Goal: Information Seeking & Learning: Stay updated

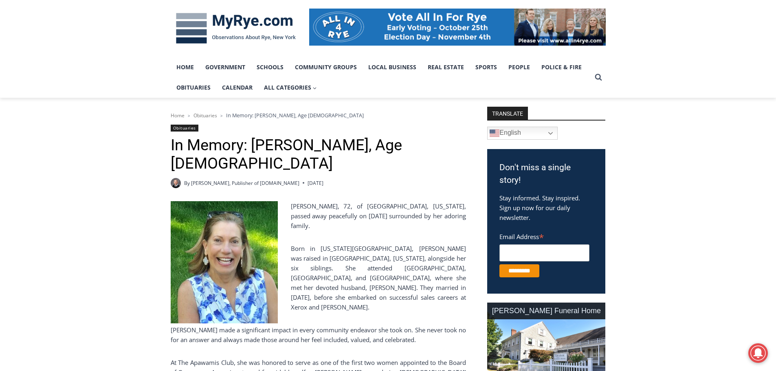
scroll to position [122, 0]
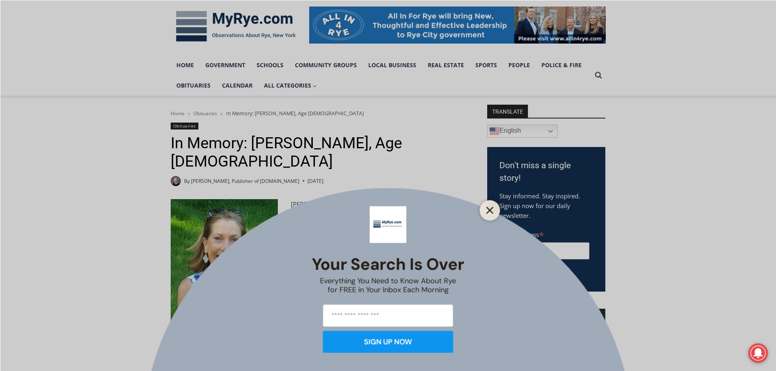
click at [492, 214] on icon "Close" at bounding box center [490, 210] width 7 height 7
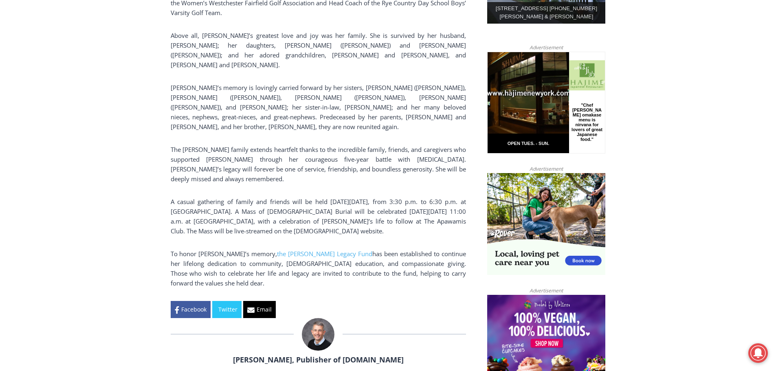
scroll to position [530, 0]
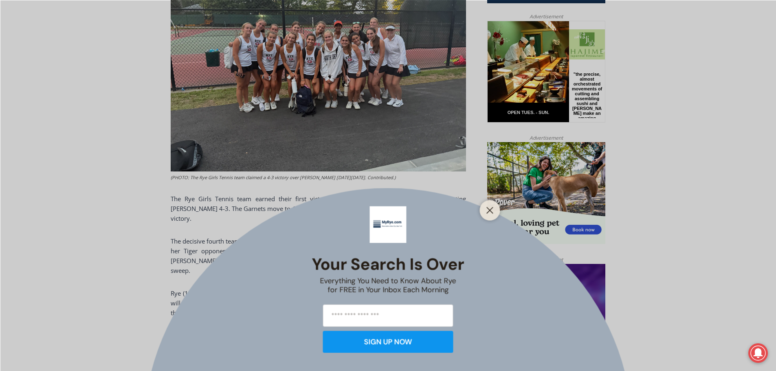
scroll to position [448, 0]
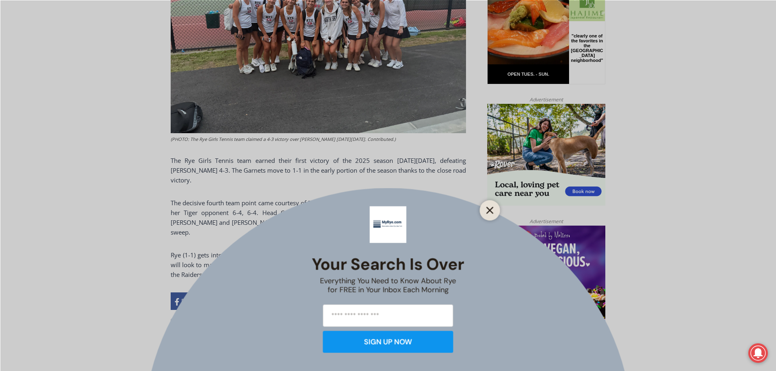
click at [492, 212] on line "Close" at bounding box center [490, 210] width 6 height 6
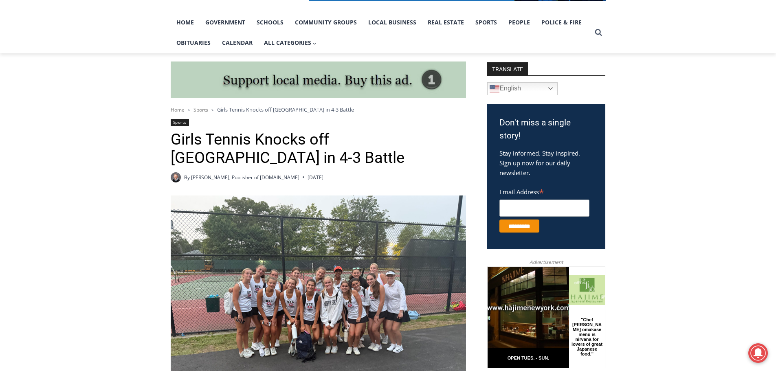
scroll to position [163, 0]
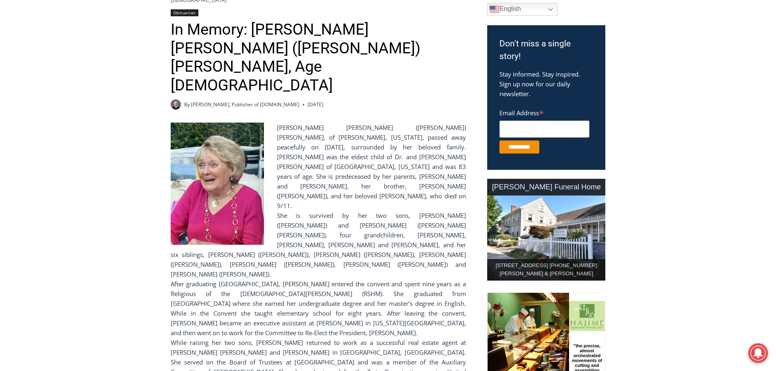
scroll to position [245, 0]
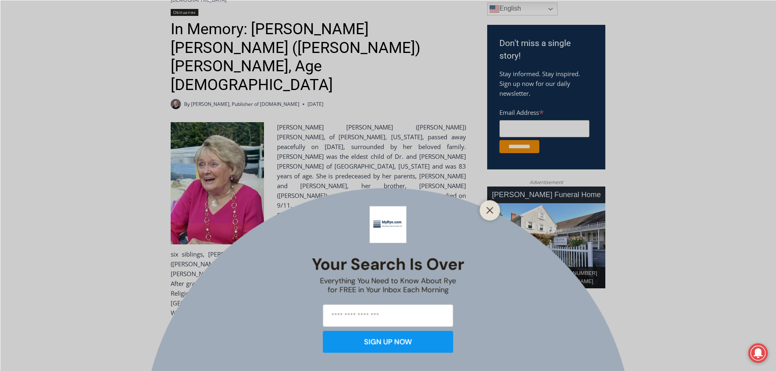
click at [483, 208] on div at bounding box center [490, 210] width 20 height 20
click at [494, 209] on button "Close" at bounding box center [490, 210] width 11 height 11
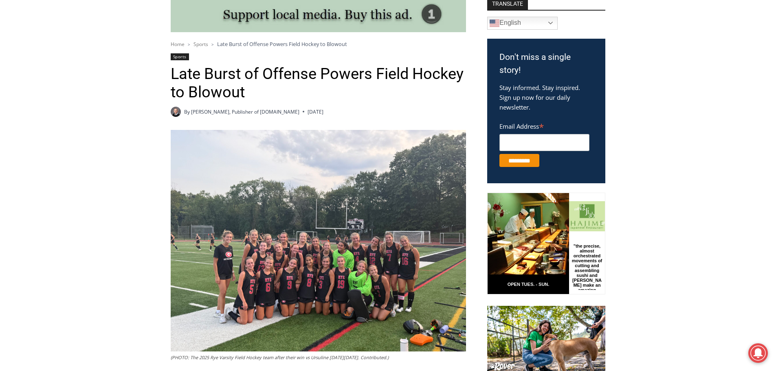
scroll to position [245, 0]
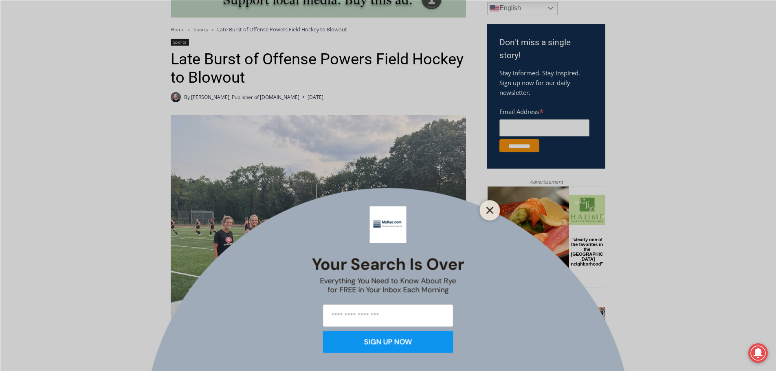
click at [493, 210] on icon "Close" at bounding box center [490, 210] width 7 height 7
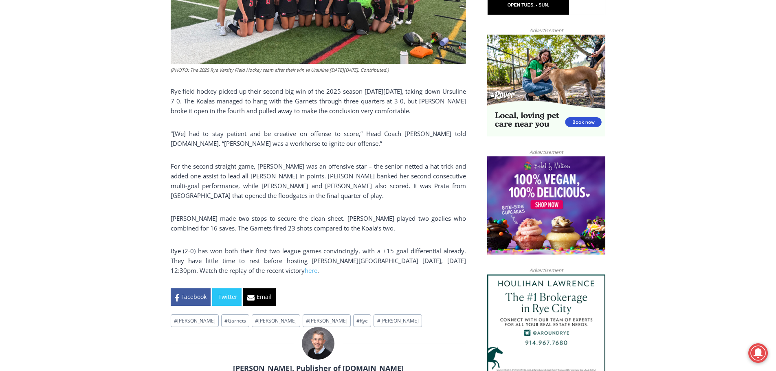
scroll to position [530, 0]
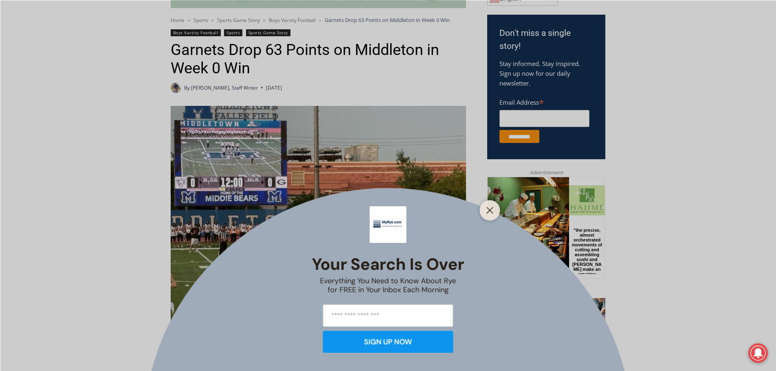
scroll to position [245, 0]
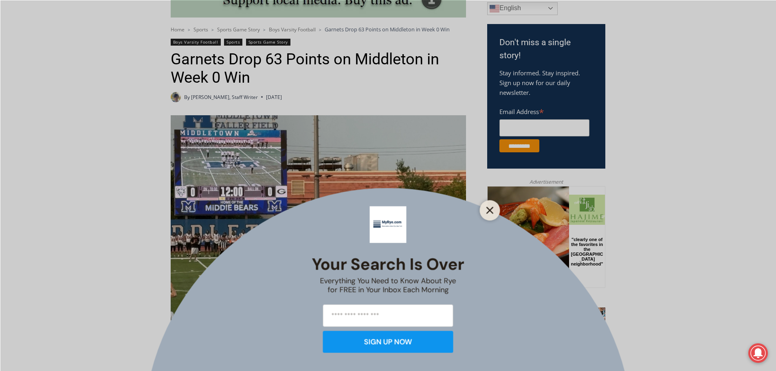
click at [491, 208] on icon "Close" at bounding box center [490, 210] width 7 height 7
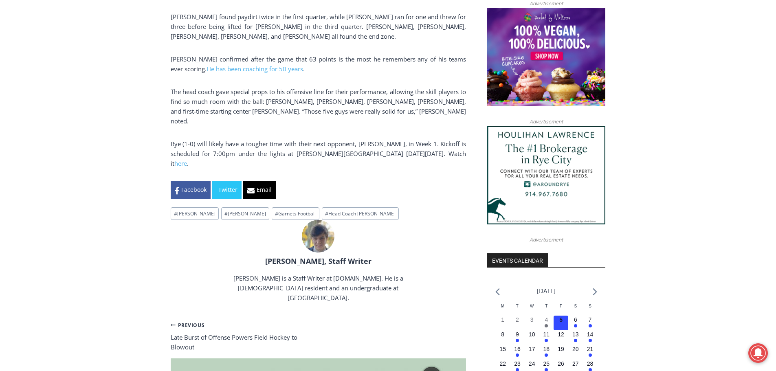
scroll to position [652, 0]
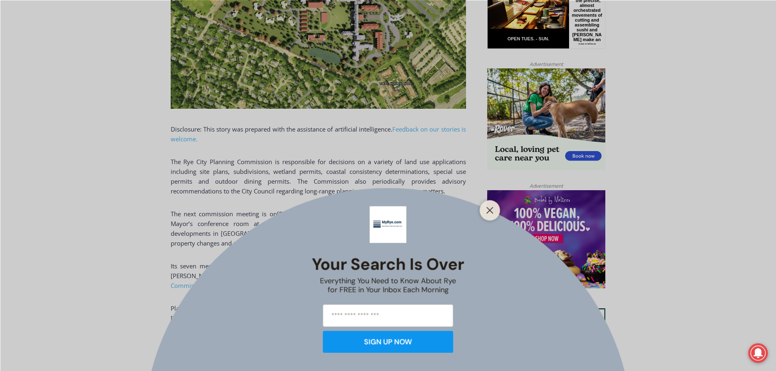
scroll to position [530, 0]
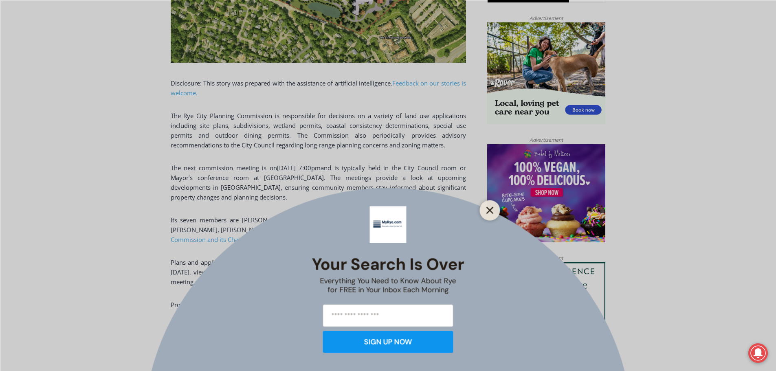
click at [493, 209] on icon "Close" at bounding box center [490, 210] width 7 height 7
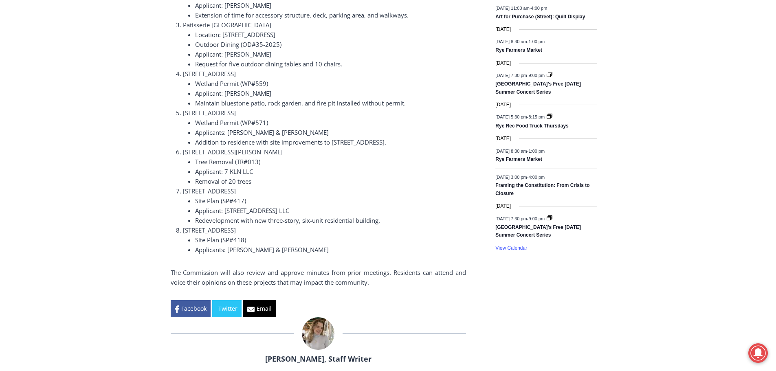
scroll to position [1182, 0]
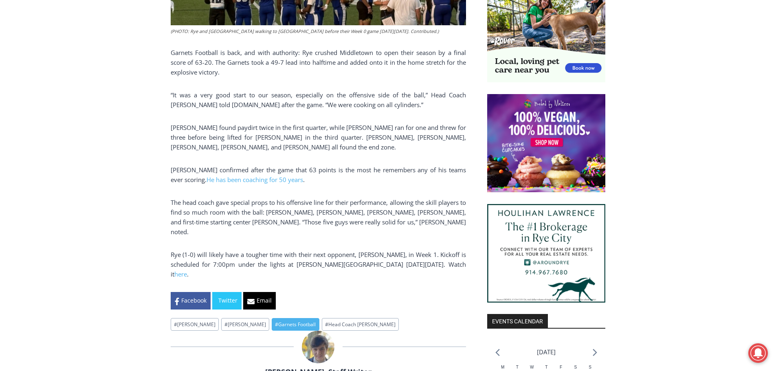
scroll to position [595, 0]
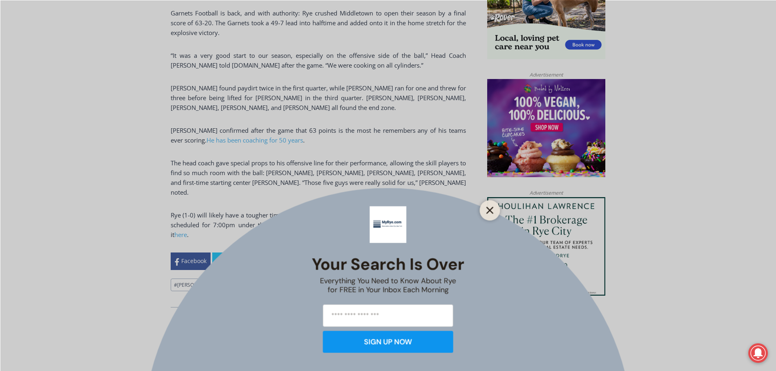
click at [488, 207] on icon "Close" at bounding box center [490, 210] width 7 height 7
